Goal: Task Accomplishment & Management: Manage account settings

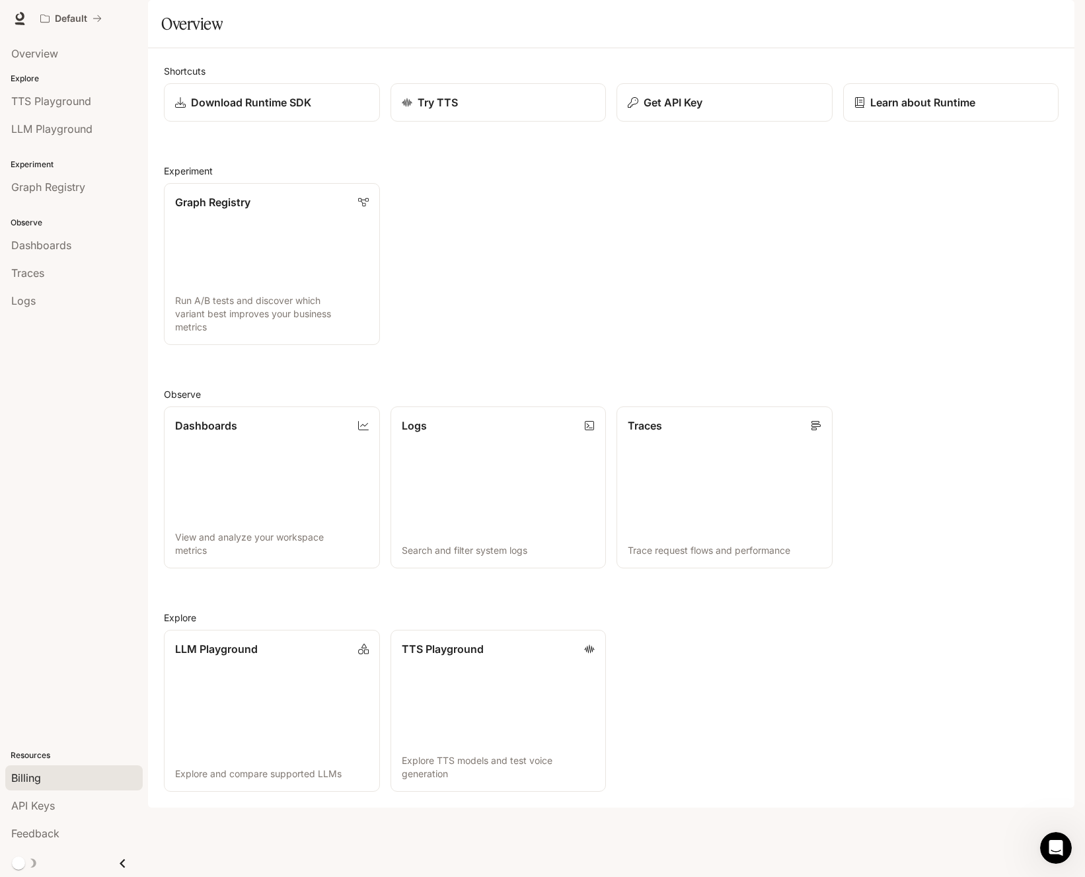
click at [67, 784] on div "Billing" at bounding box center [74, 778] width 126 height 16
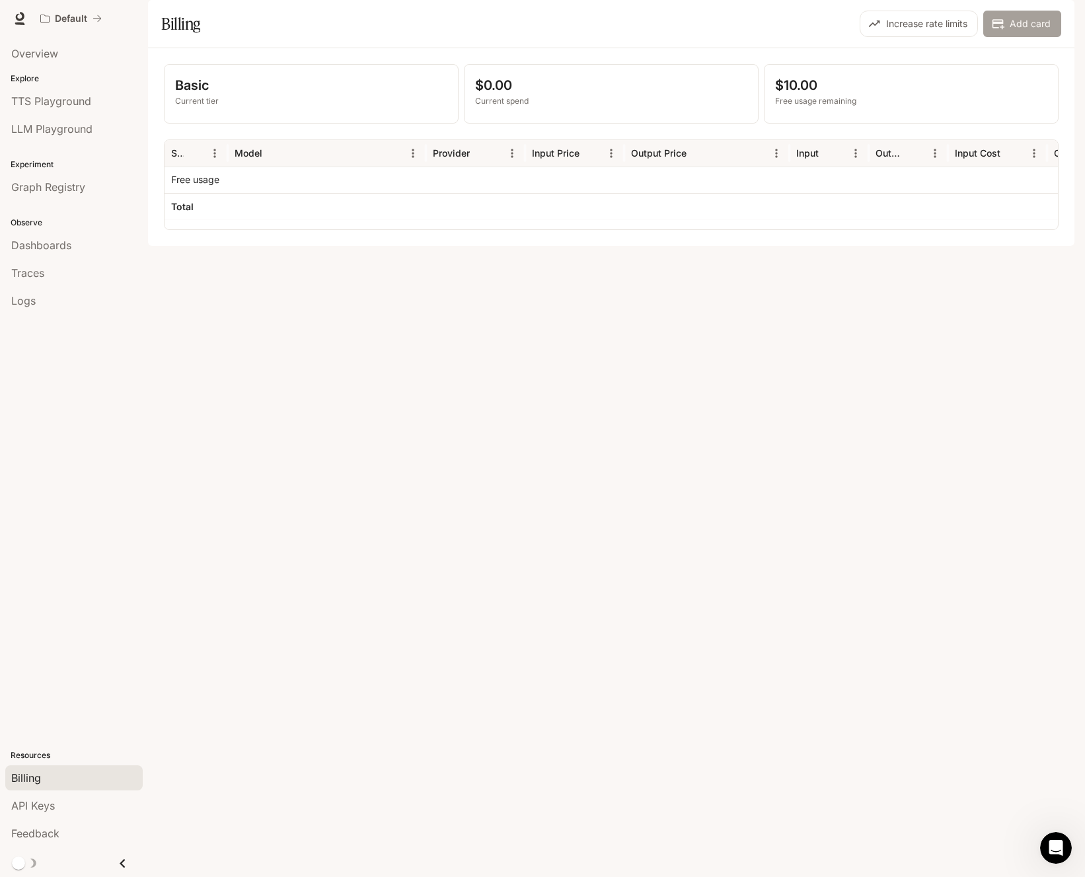
click at [1023, 37] on button "Add card" at bounding box center [1022, 24] width 78 height 26
